Goal: Download file/media

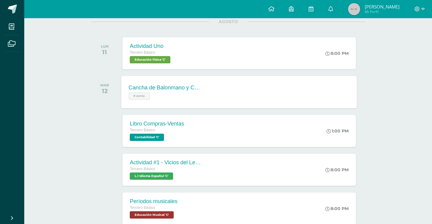
scroll to position [91, 0]
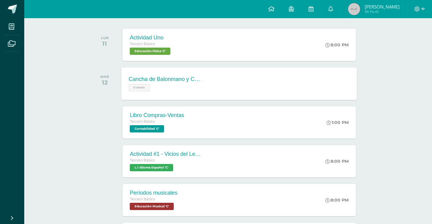
click at [189, 70] on div "Cancha de Balonmano y Contenido Evento" at bounding box center [166, 83] width 88 height 32
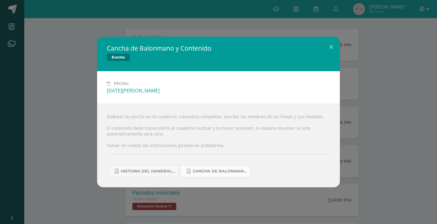
click at [204, 174] on span "Cancha de Balonmano.docx" at bounding box center [220, 171] width 55 height 5
click at [330, 46] on button at bounding box center [331, 47] width 17 height 21
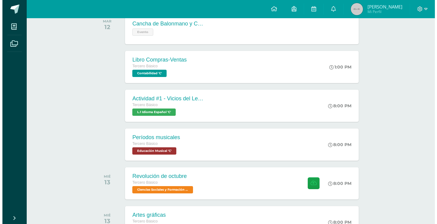
scroll to position [152, 0]
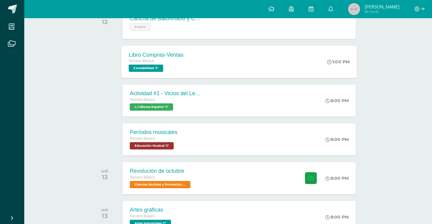
click at [257, 66] on div "Libro Compras-Ventas Tercero Básico Contabilidad 'C' 1:00 PM Libro Compras-Vent…" at bounding box center [240, 62] width 236 height 32
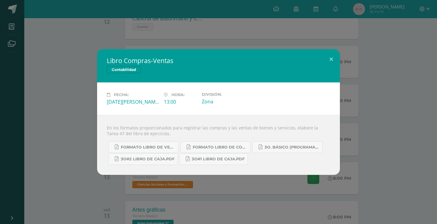
click at [66, 120] on div "Libro Compras-Ventas Contabilidad Fecha: [DATE][PERSON_NAME] Hora: 13:00 Divisi…" at bounding box center [218, 112] width 432 height 126
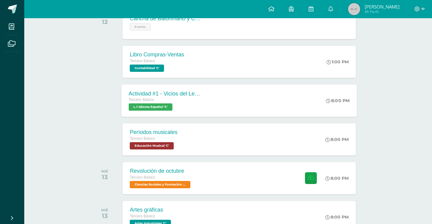
click at [174, 113] on div "Actividad #1 - Vicios del LenguaJe Tercero Básico L.1 Idioma Español 'C'" at bounding box center [166, 100] width 88 height 32
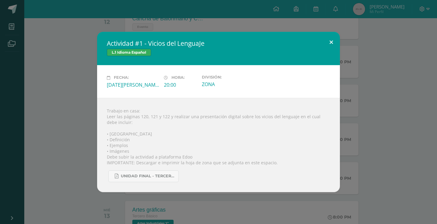
click at [324, 46] on button at bounding box center [331, 42] width 17 height 21
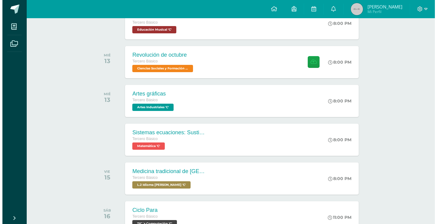
scroll to position [273, 0]
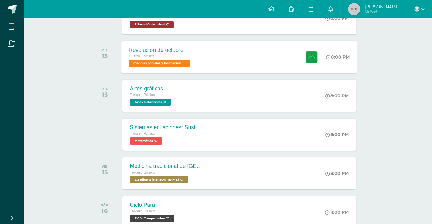
click at [250, 56] on div "Revolución de octubre Tercero Básico Ciencias Sociales y Formación Ciudadana 'C…" at bounding box center [240, 57] width 236 height 32
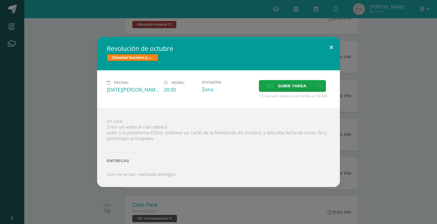
click at [324, 48] on button at bounding box center [331, 47] width 17 height 21
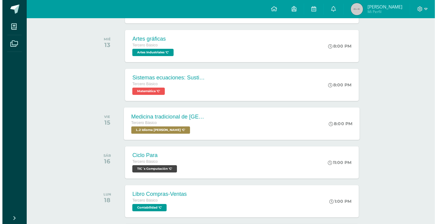
scroll to position [334, 0]
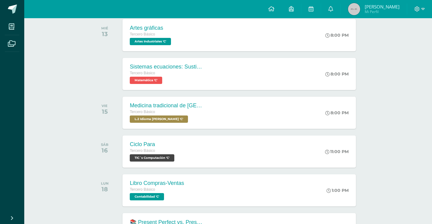
click at [210, 90] on div "Sistemas ecuaciones: Sustitución e igualación Tercero Básico Matemática 'C' 8:0…" at bounding box center [228, 74] width 275 height 34
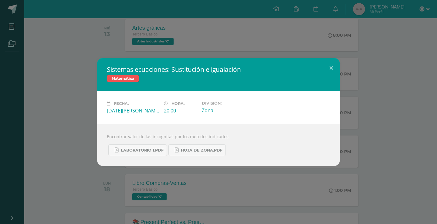
click at [82, 85] on div "Sistemas ecuaciones: Sustitución e igualación Matemática Fecha: [DATE][PERSON_N…" at bounding box center [218, 112] width 432 height 108
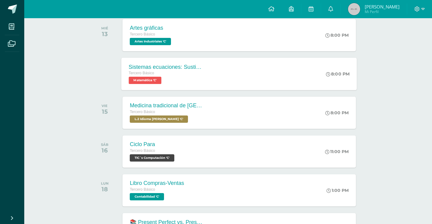
click at [174, 69] on div "Sistemas ecuaciones: Sustitución e igualación" at bounding box center [165, 67] width 73 height 6
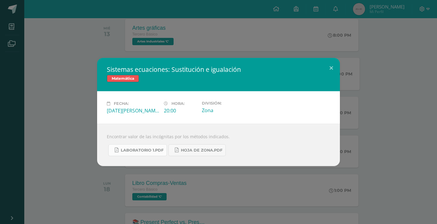
click at [148, 148] on span "Laboratorio 1.pdf" at bounding box center [142, 150] width 43 height 5
click at [62, 77] on div "Sistemas ecuaciones: Sustitución e igualación Matemática Fecha: [DATE][PERSON_N…" at bounding box center [218, 112] width 432 height 108
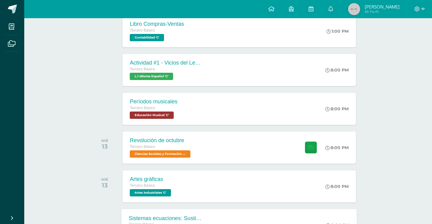
scroll to position [182, 0]
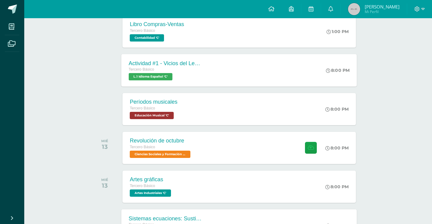
click at [273, 71] on div "Actividad #1 - Vicios del LenguaJe Tercero Básico L.1 Idioma Español 'C' 8:00 P…" at bounding box center [240, 70] width 236 height 32
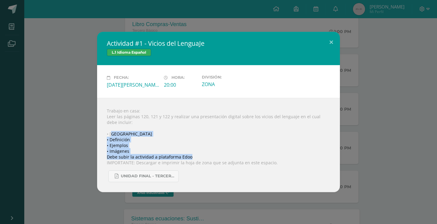
drag, startPoint x: 112, startPoint y: 134, endPoint x: 209, endPoint y: 153, distance: 98.6
click at [205, 156] on div "Trabajo en casa: Leer las páginas 120, 121 y 122 y realizar una presentación di…" at bounding box center [218, 145] width 243 height 94
click at [215, 146] on div "Trabajo en casa: Leer las páginas 120, 121 y 122 y realizar una presentación di…" at bounding box center [218, 145] width 243 height 94
click at [338, 43] on button at bounding box center [331, 42] width 17 height 21
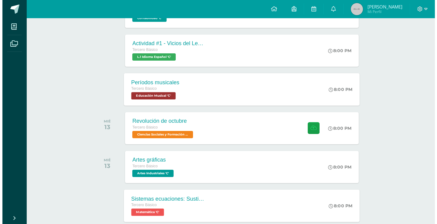
scroll to position [212, 0]
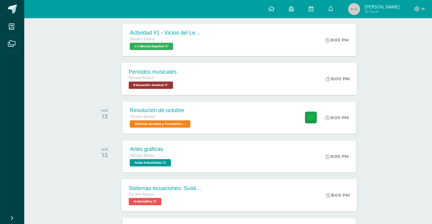
click at [225, 70] on div "Períodos musicales Tercero Básico Educación Musical 'C' 8:00 PM Períodos musica…" at bounding box center [240, 79] width 236 height 32
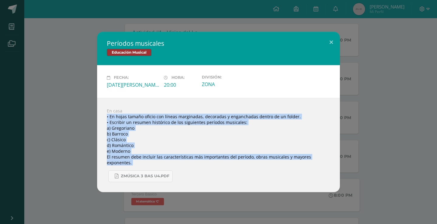
drag, startPoint x: 101, startPoint y: 121, endPoint x: 282, endPoint y: 170, distance: 187.2
click at [282, 170] on div "Períodos musicales Educación Musical Fecha: [DATE][PERSON_NAME] Hora: 20:00 Div…" at bounding box center [218, 112] width 432 height 160
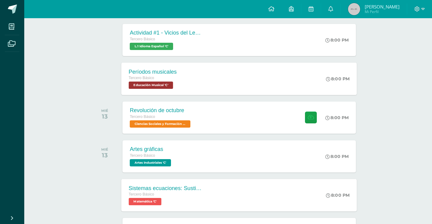
click at [206, 76] on div "Períodos musicales Tercero Básico Educación Musical 'C' 8:00 PM Períodos musica…" at bounding box center [240, 79] width 236 height 32
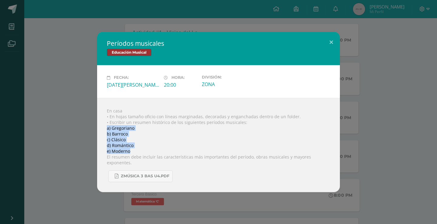
drag, startPoint x: 107, startPoint y: 131, endPoint x: 160, endPoint y: 152, distance: 56.6
click at [160, 152] on div "En casa • En hojas tamaño oficio con líneas marginadas, decoradas y enganchadas…" at bounding box center [218, 145] width 243 height 94
